Goal: Transaction & Acquisition: Purchase product/service

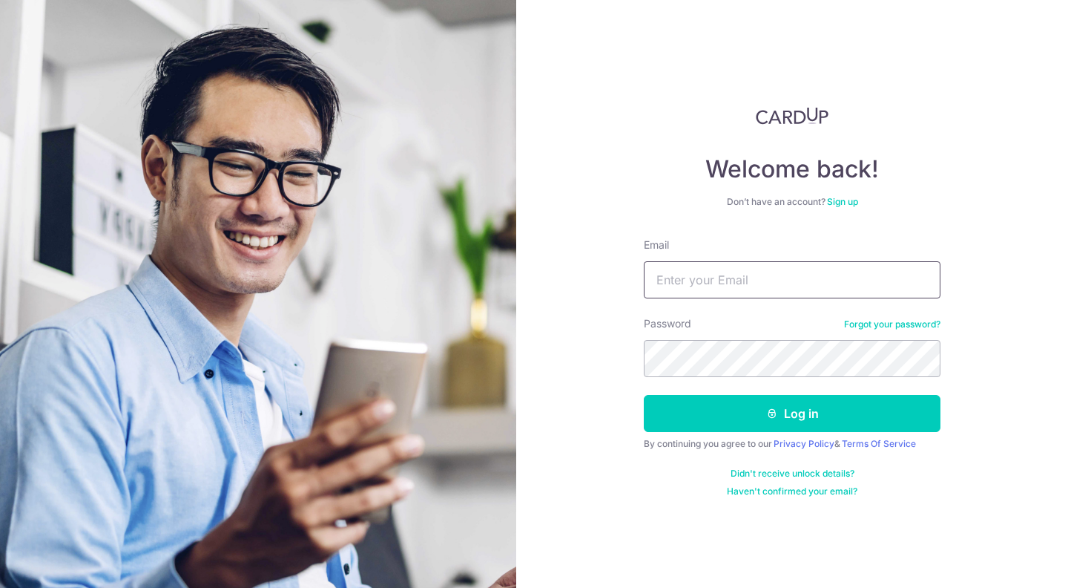
click at [792, 275] on input "Email" at bounding box center [792, 279] width 297 height 37
type input "eddy7ong@gmail.com"
click at [644, 395] on button "Log in" at bounding box center [792, 413] width 297 height 37
click at [1005, 112] on div "Welcome back! Don’t have an account? Sign up Email eddy7ong@gmail.com Password …" at bounding box center [792, 294] width 552 height 588
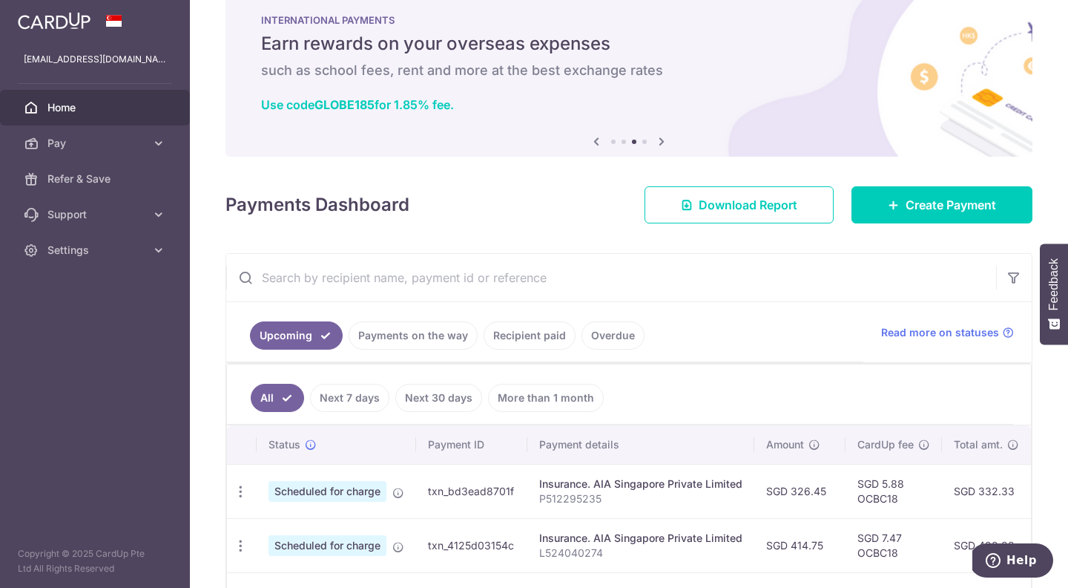
scroll to position [30, 0]
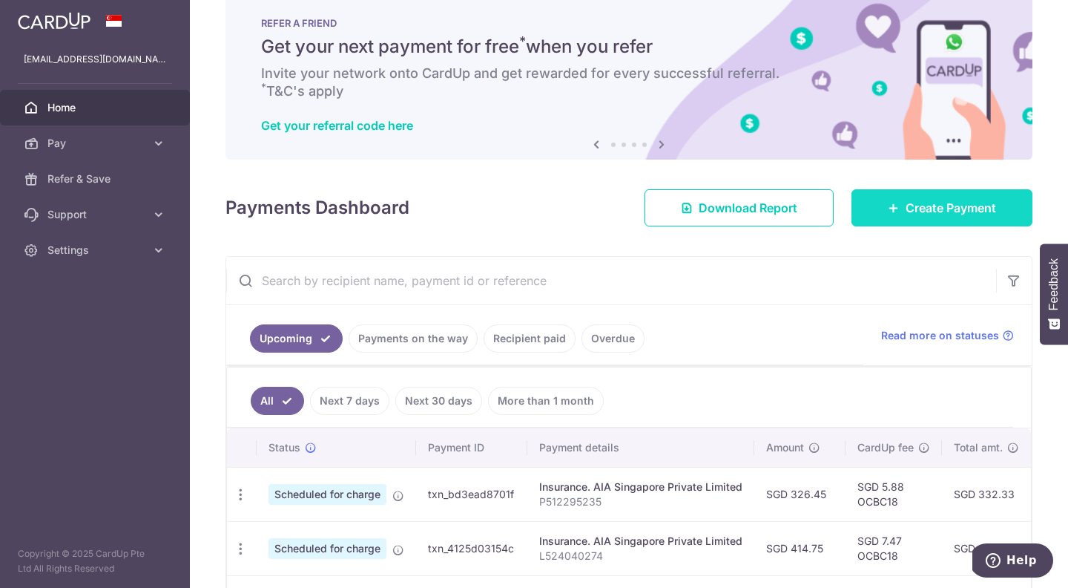
click at [898, 203] on icon at bounding box center [894, 208] width 12 height 12
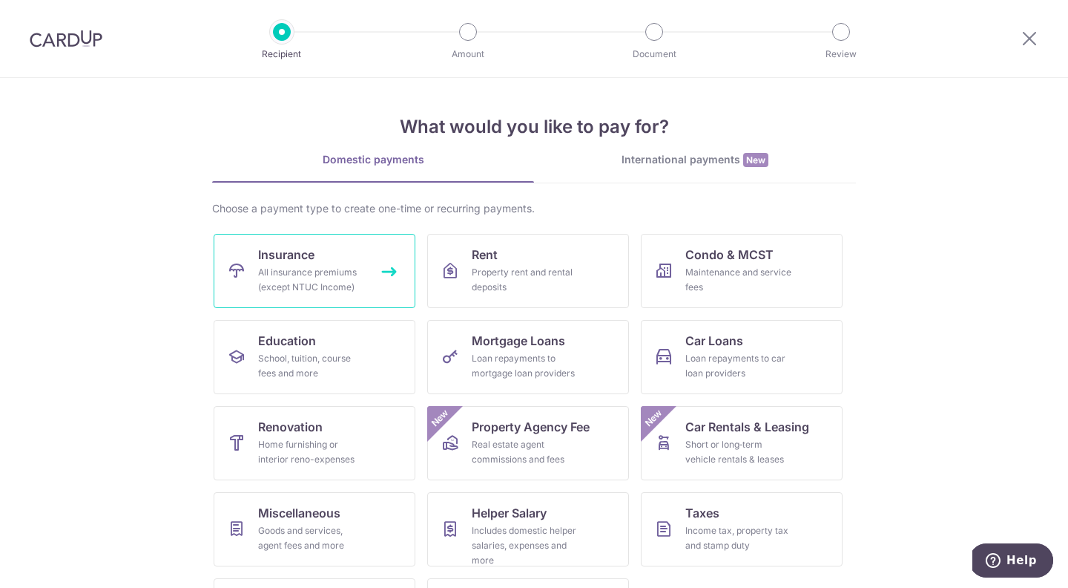
click at [312, 279] on div "All insurance premiums (except NTUC Income)" at bounding box center [311, 280] width 107 height 30
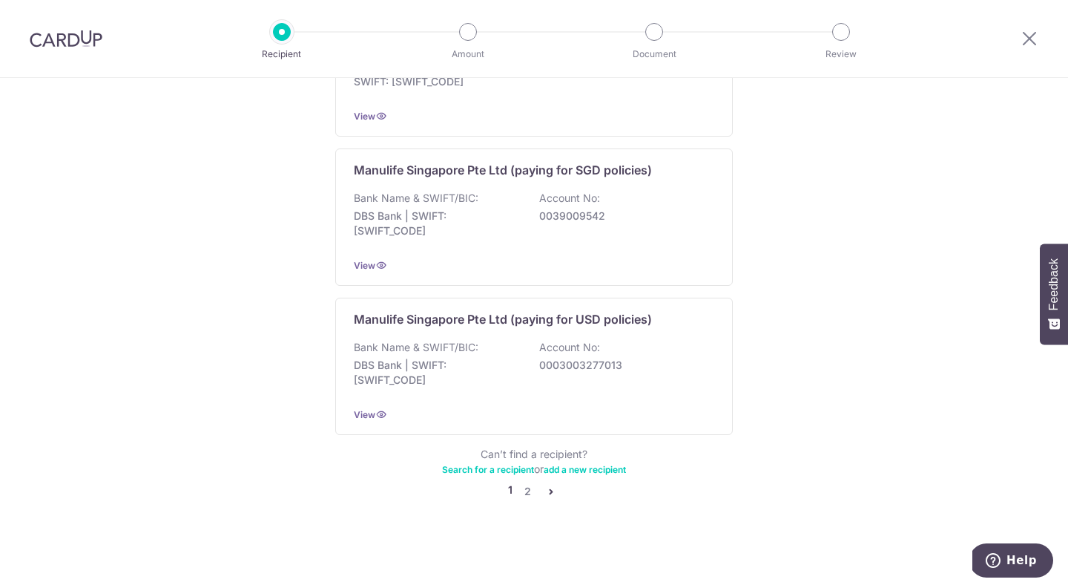
scroll to position [1517, 0]
click at [531, 491] on link "2" at bounding box center [528, 491] width 18 height 18
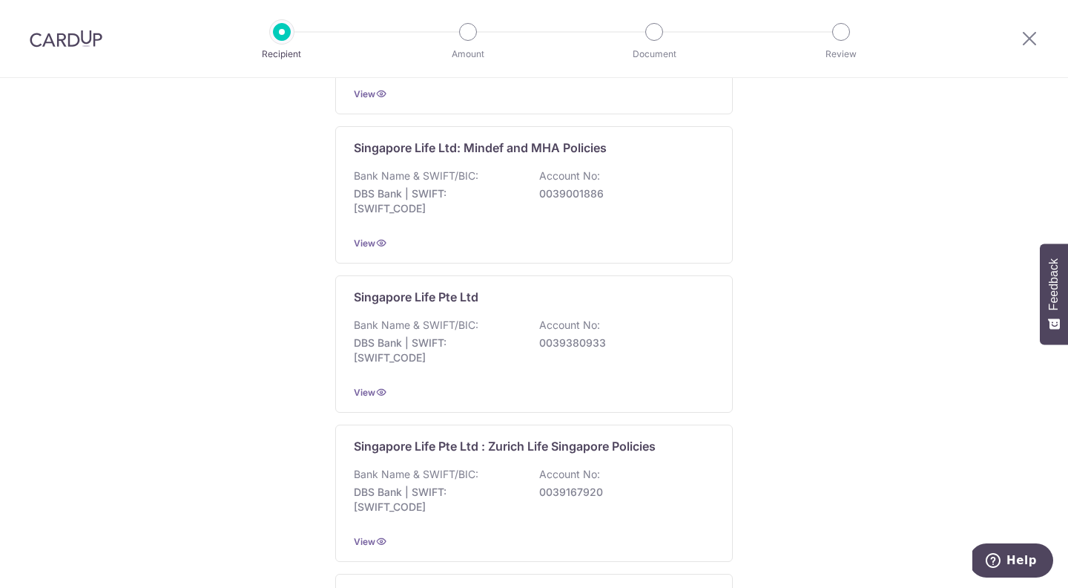
scroll to position [864, 0]
click at [379, 398] on icon at bounding box center [381, 393] width 12 height 12
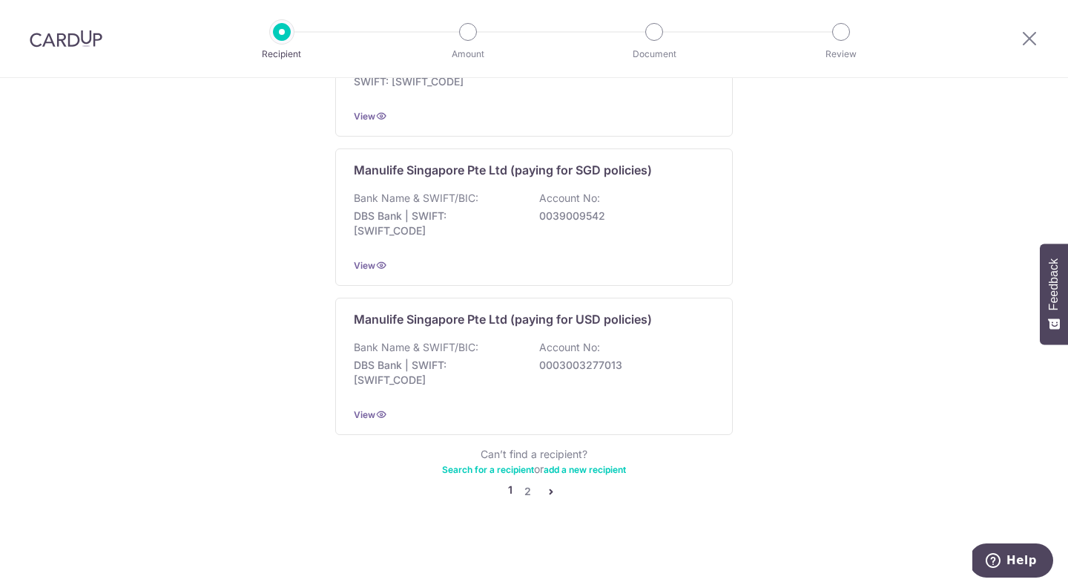
scroll to position [1517, 0]
click at [534, 489] on link "2" at bounding box center [528, 491] width 18 height 18
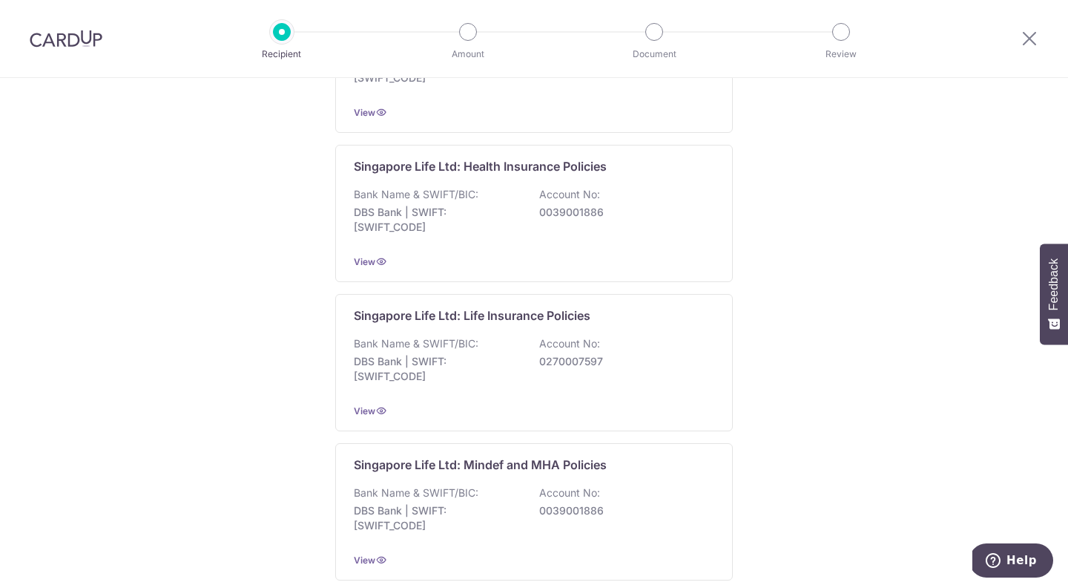
scroll to position [576, 0]
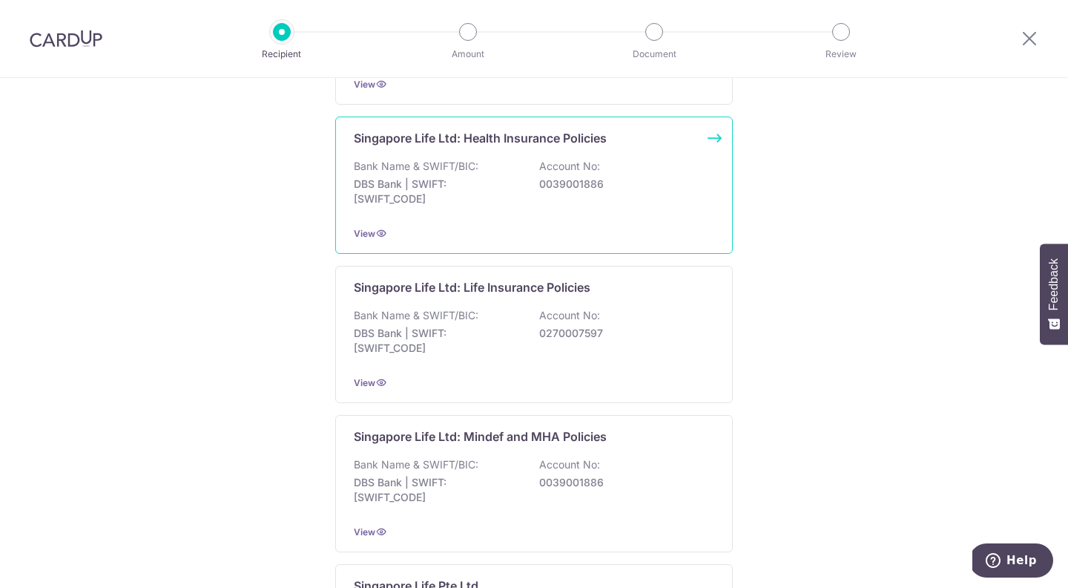
click at [531, 147] on p "Singapore Life Ltd: Health Insurance Policies" at bounding box center [480, 138] width 253 height 18
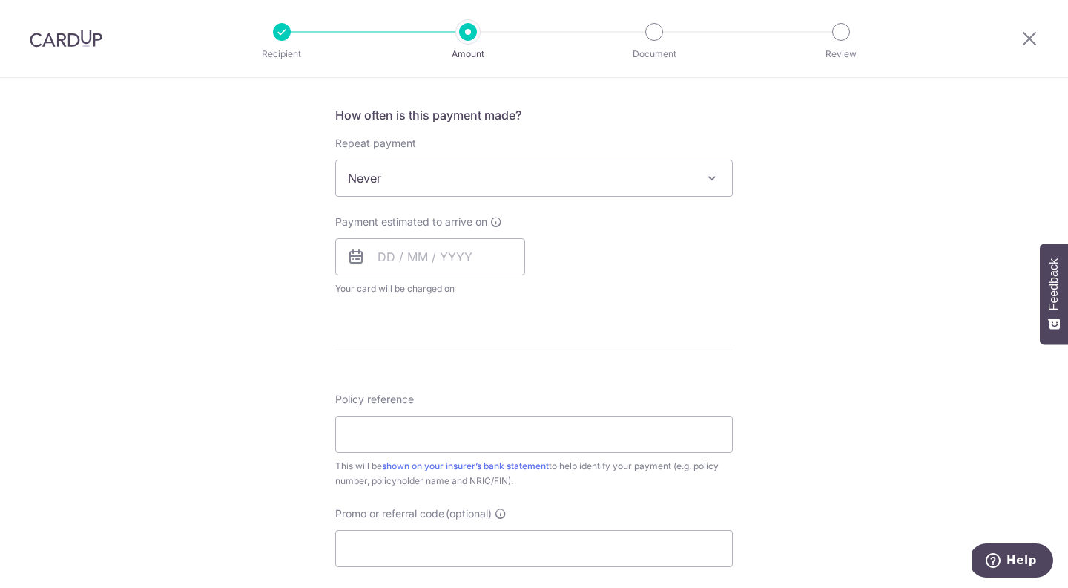
scroll to position [832, 0]
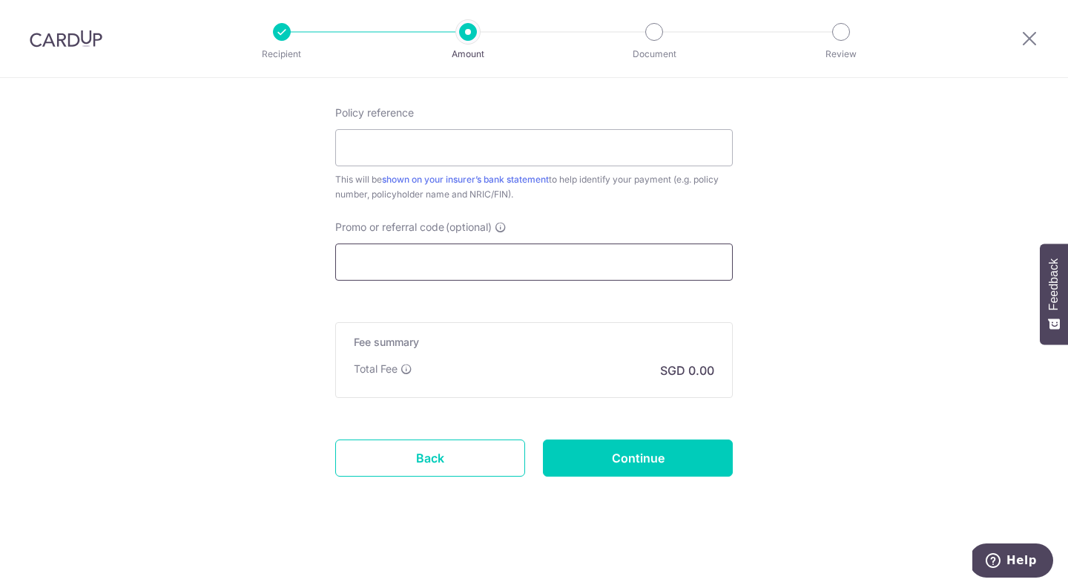
click at [469, 257] on input "Promo or referral code (optional)" at bounding box center [534, 261] width 398 height 37
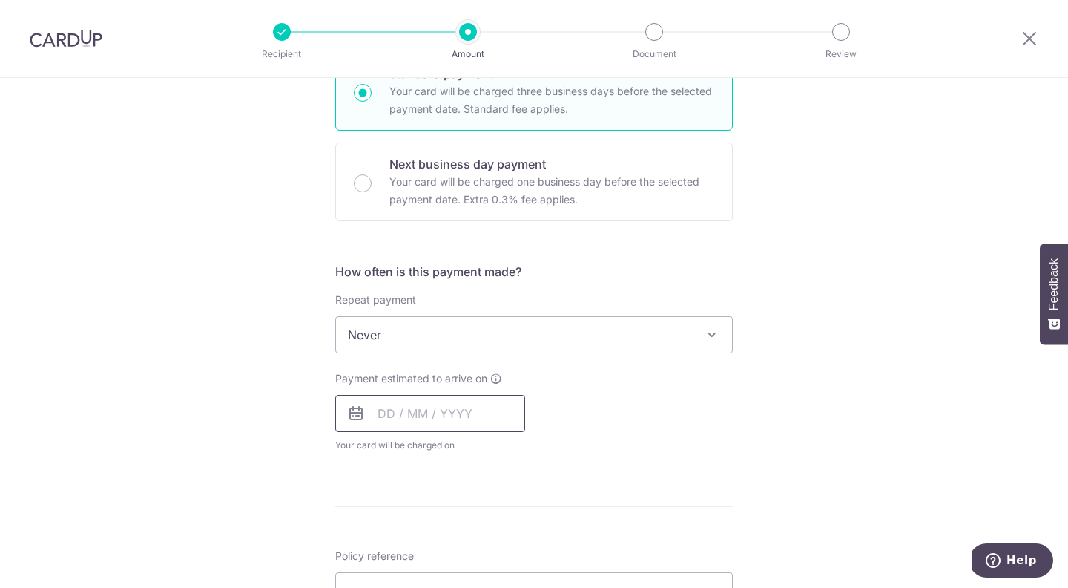
scroll to position [574, 0]
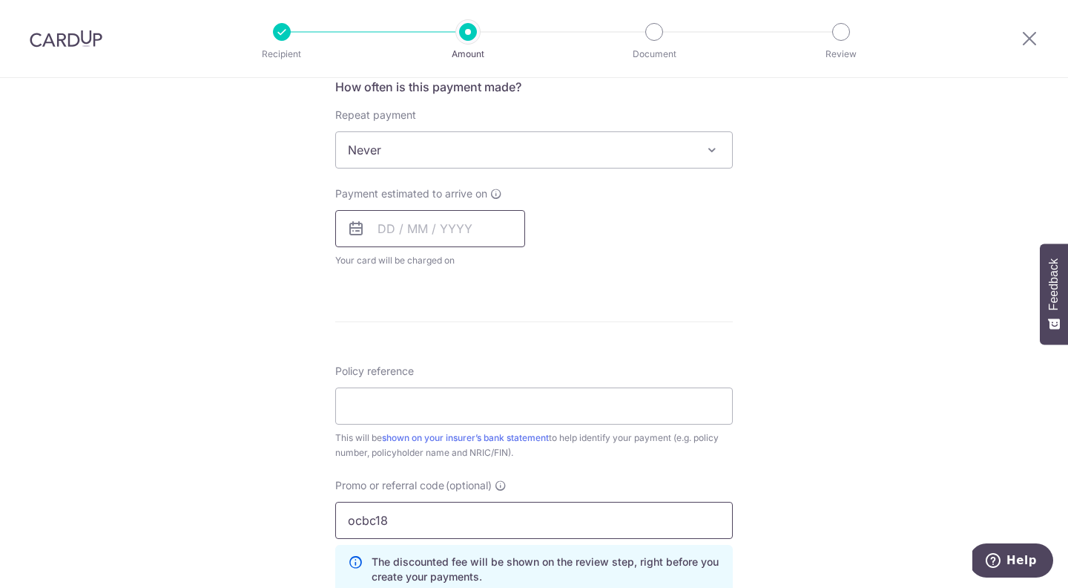
type input "ocbc18"
click at [502, 399] on input "Policy reference" at bounding box center [534, 405] width 398 height 37
paste input "G0450190"
type input "G0450190"
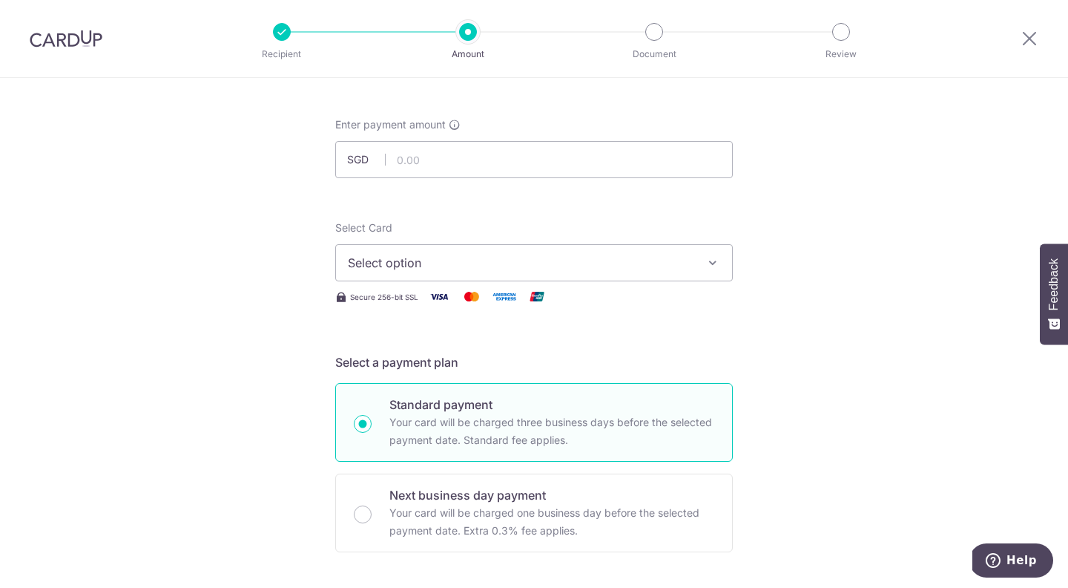
scroll to position [0, 0]
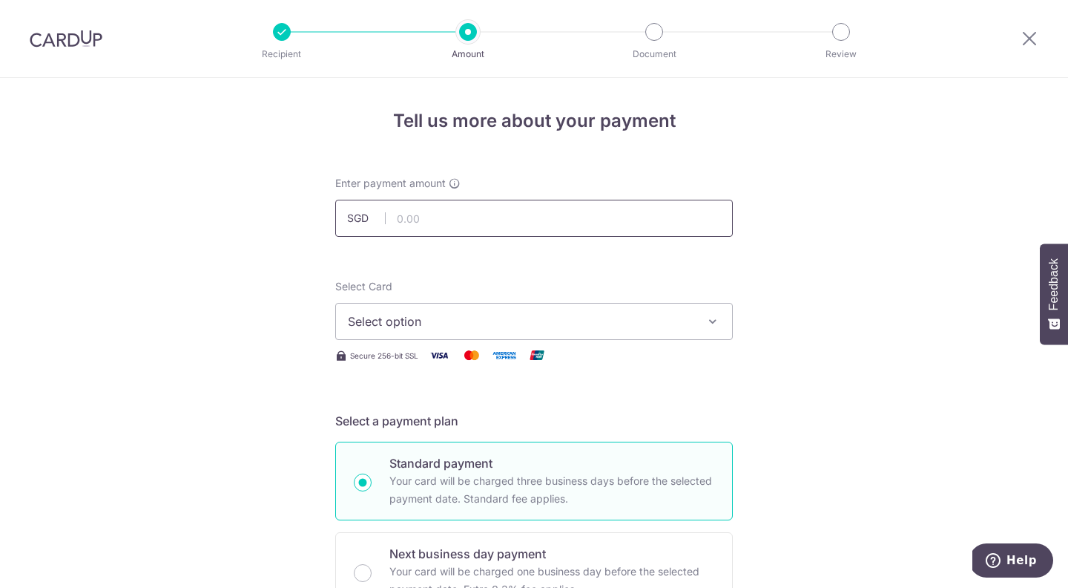
click at [551, 214] on input "text" at bounding box center [534, 218] width 398 height 37
paste input "964.42"
type input "964.42"
click at [706, 322] on icon "button" at bounding box center [713, 321] width 15 height 15
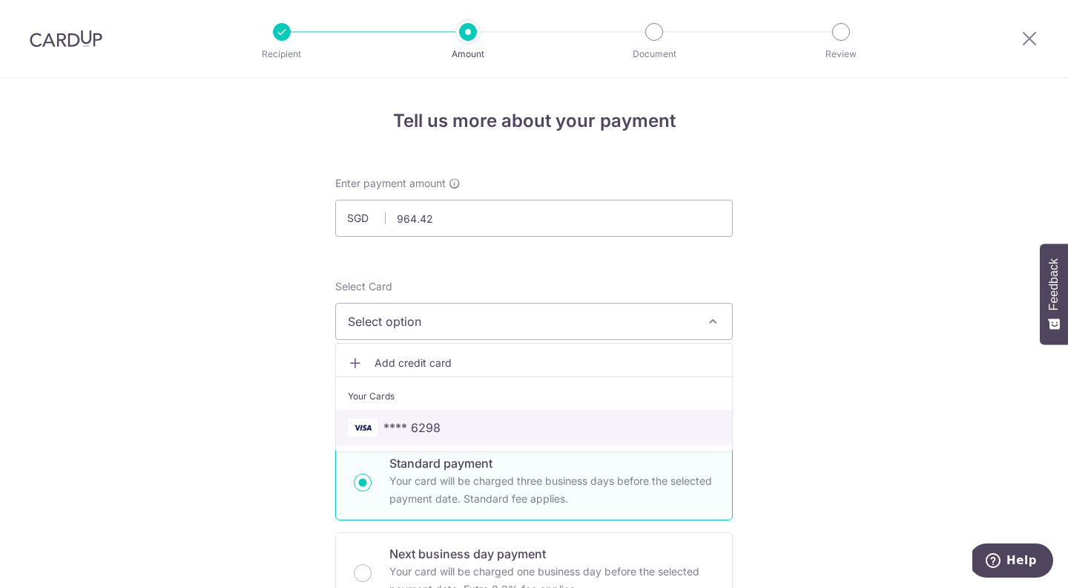
click at [658, 428] on span "**** 6298" at bounding box center [534, 427] width 372 height 18
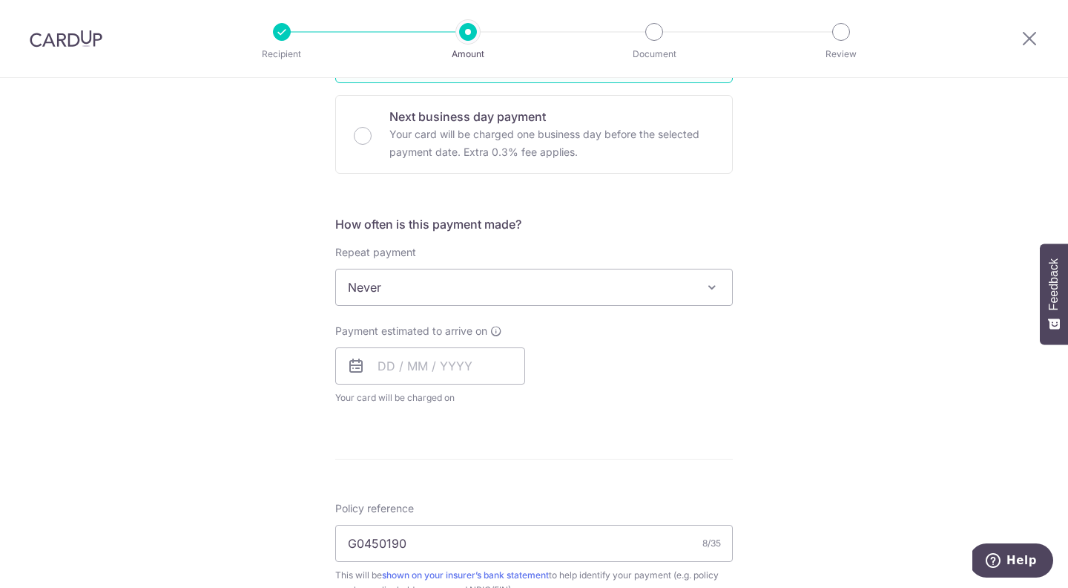
scroll to position [440, 0]
click at [509, 366] on input "text" at bounding box center [430, 362] width 190 height 37
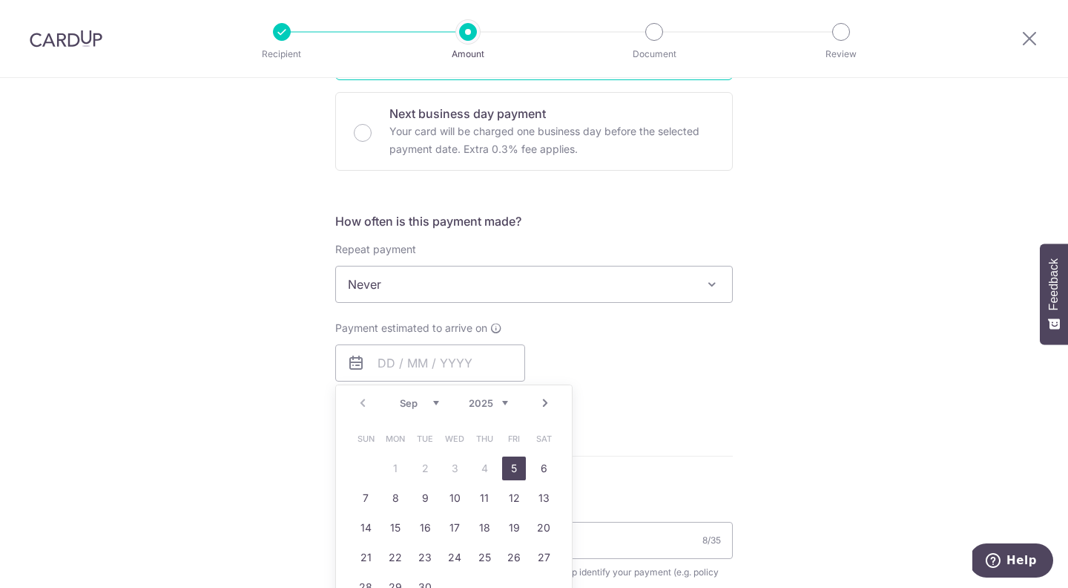
click at [511, 465] on link "5" at bounding box center [514, 468] width 24 height 24
type input "05/09/2025"
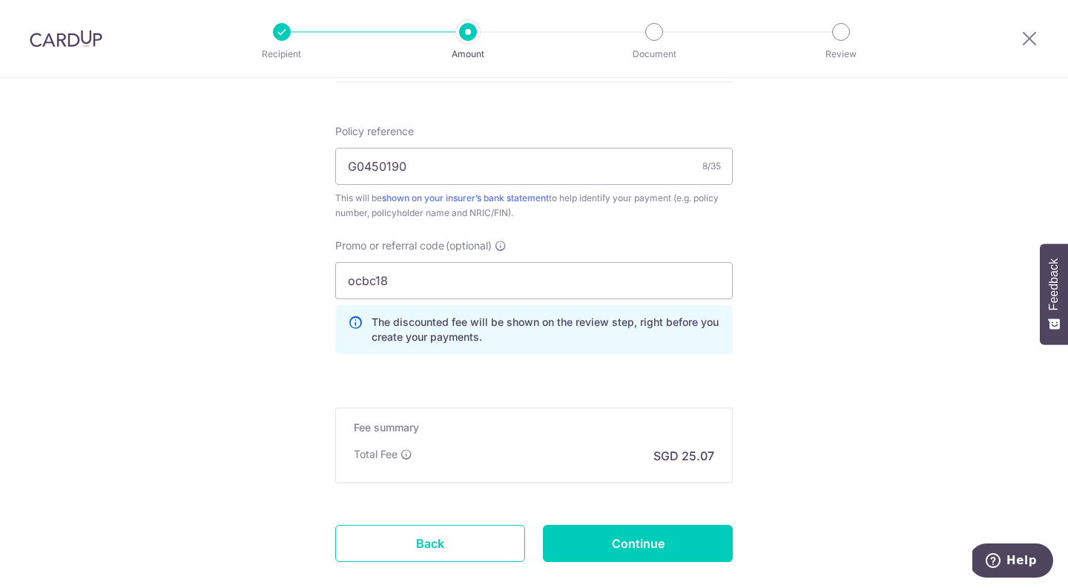
scroll to position [960, 0]
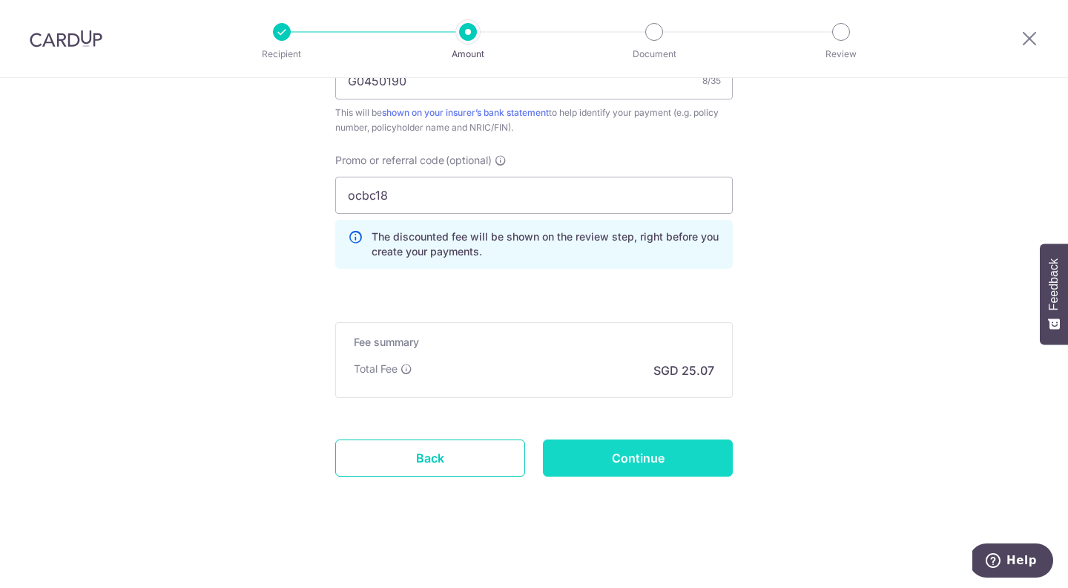
click at [703, 459] on input "Continue" at bounding box center [638, 457] width 190 height 37
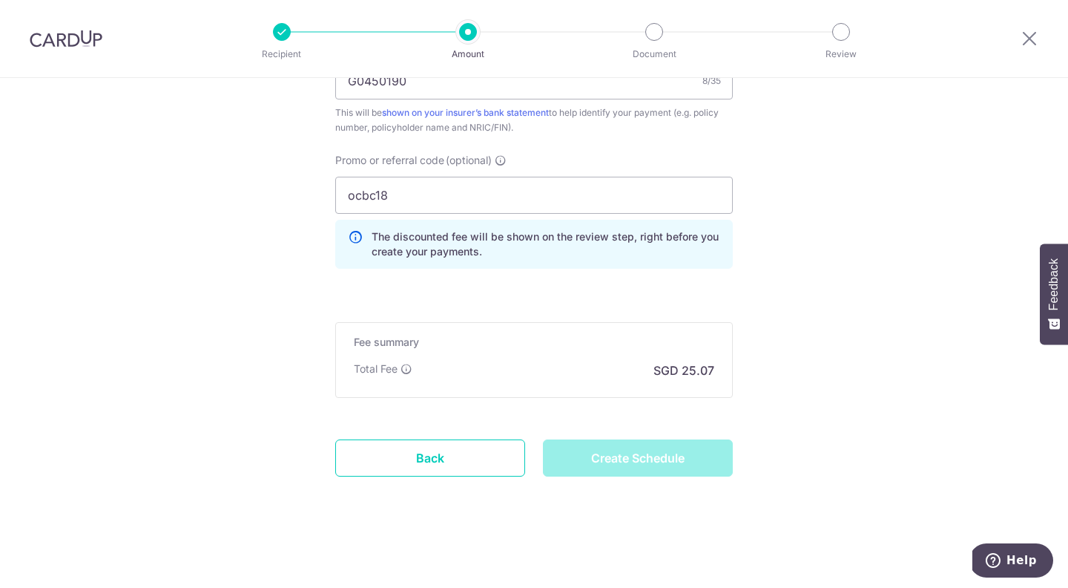
type input "Create Schedule"
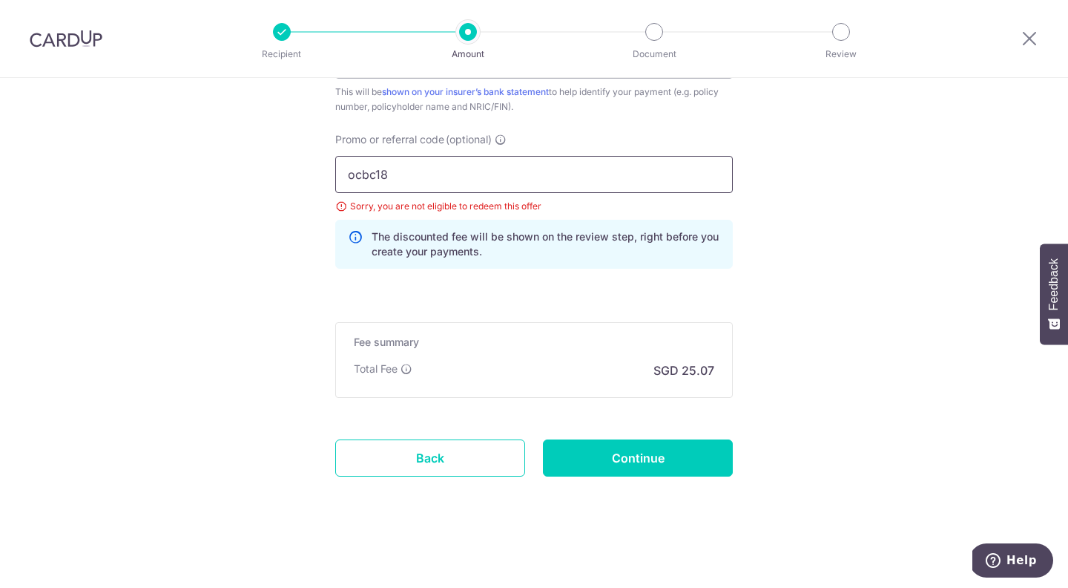
click at [406, 180] on input "ocbc18" at bounding box center [534, 174] width 398 height 37
type input "ocbc195"
click at [664, 453] on input "Continue" at bounding box center [638, 457] width 190 height 37
type input "Update Schedule"
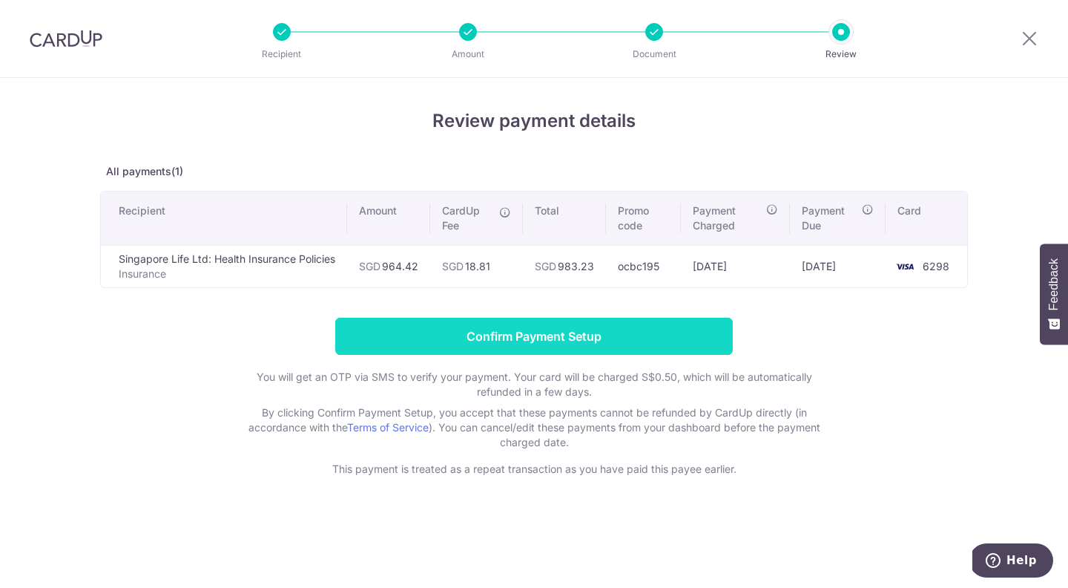
click at [626, 336] on input "Confirm Payment Setup" at bounding box center [534, 336] width 398 height 37
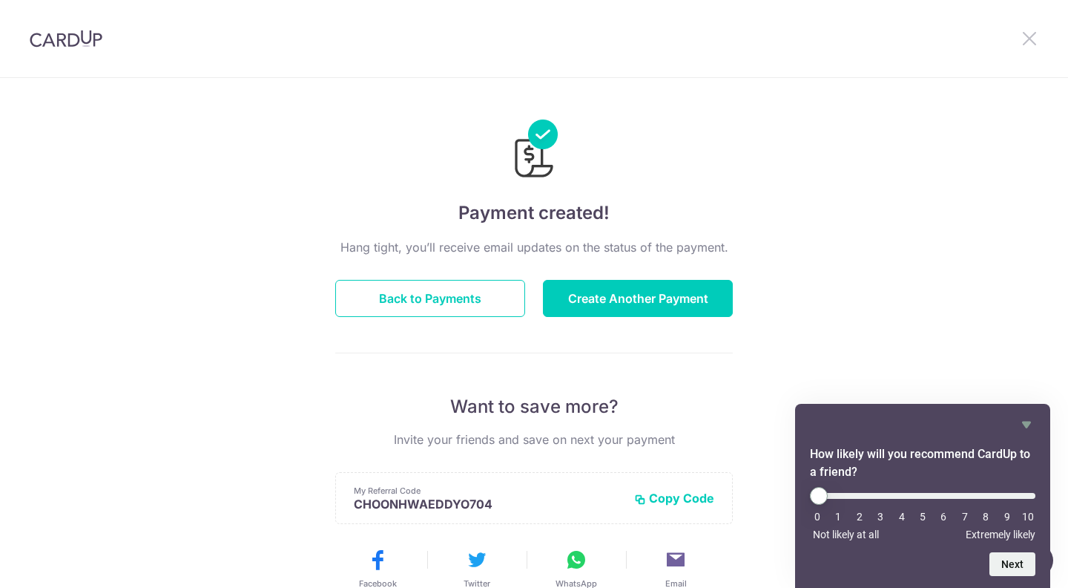
click at [1025, 33] on icon at bounding box center [1030, 38] width 18 height 19
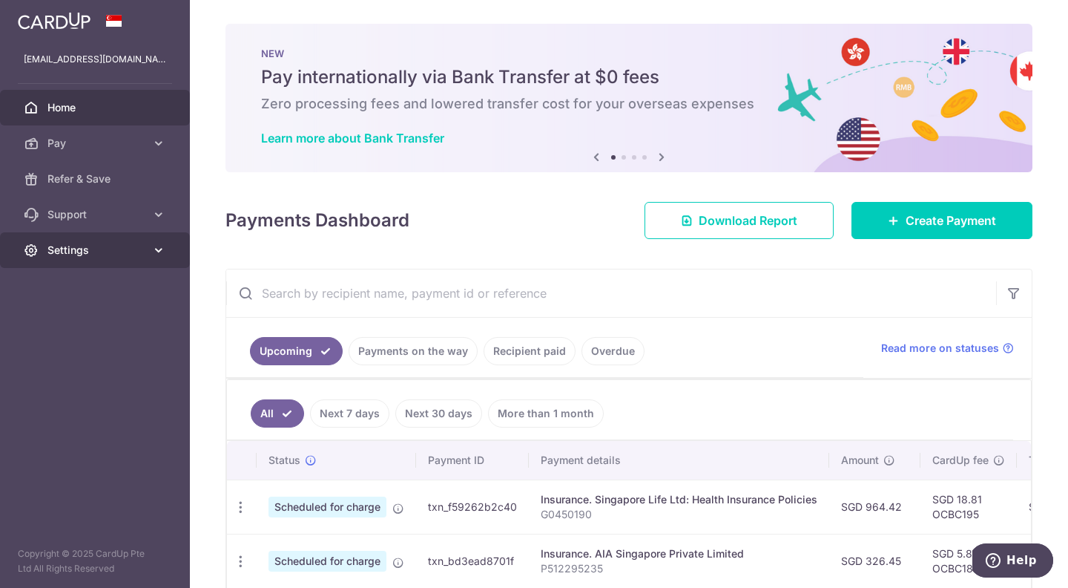
click at [159, 244] on icon at bounding box center [158, 250] width 15 height 15
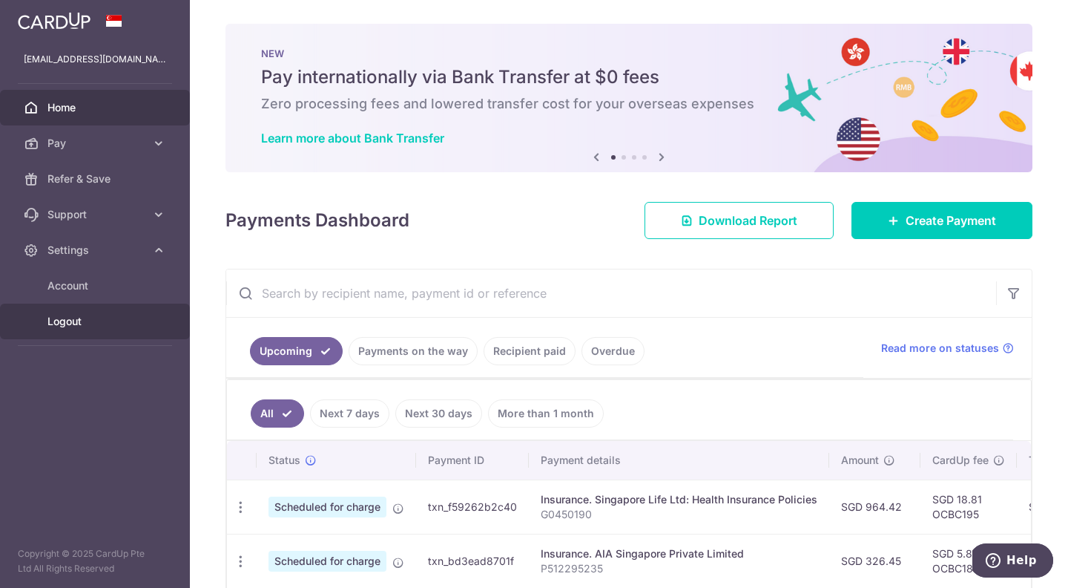
click at [65, 329] on link "Logout" at bounding box center [95, 321] width 190 height 36
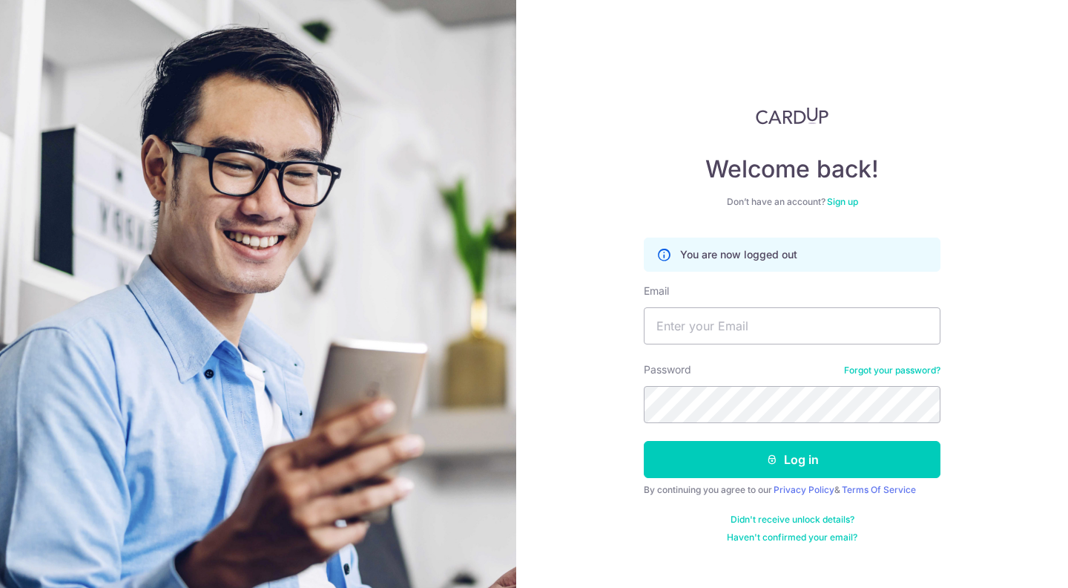
click at [956, 191] on div "Welcome back! Don’t have an account? Sign up You are now logged out Email Passw…" at bounding box center [792, 294] width 552 height 588
